Goal: Find specific page/section: Find specific page/section

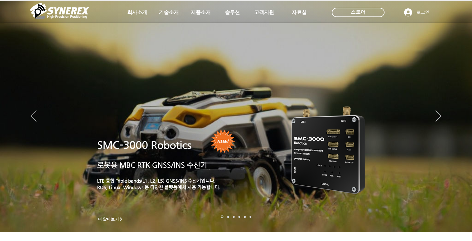
click at [189, 27] on icon "사이트로 돌아가기" at bounding box center [189, 27] width 6 height 8
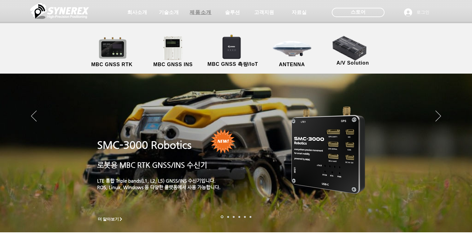
click at [202, 14] on span "제품소개" at bounding box center [201, 12] width 22 height 7
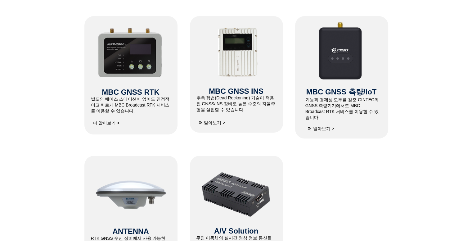
scroll to position [372, 0]
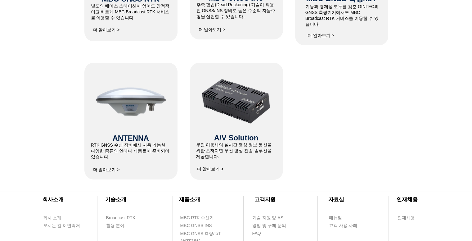
click at [102, 172] on span "더 알아보기 >" at bounding box center [106, 170] width 27 height 6
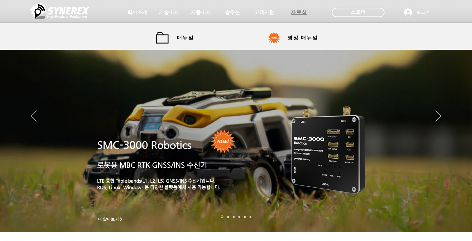
click at [292, 8] on span "자료실" at bounding box center [299, 12] width 31 height 12
